Goal: Navigation & Orientation: Find specific page/section

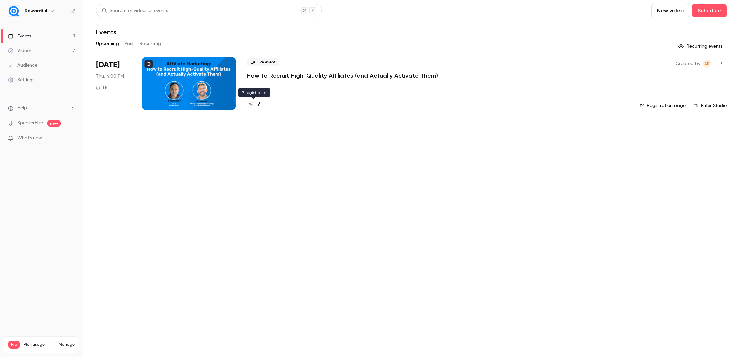
click at [259, 102] on h4 "7" at bounding box center [258, 104] width 3 height 9
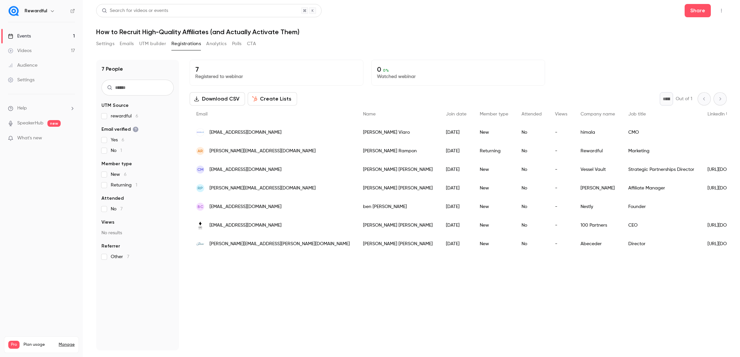
click at [31, 39] on link "Events 1" at bounding box center [41, 36] width 83 height 15
